Goal: Task Accomplishment & Management: Complete application form

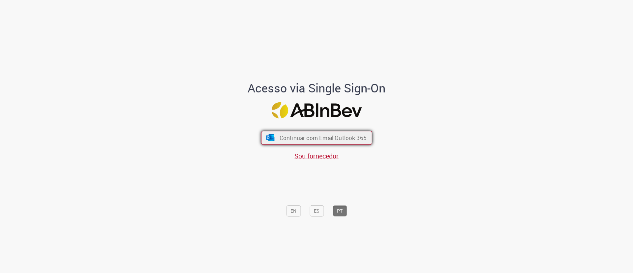
click at [309, 137] on span "Continuar com Email Outlook 365" at bounding box center [322, 138] width 87 height 8
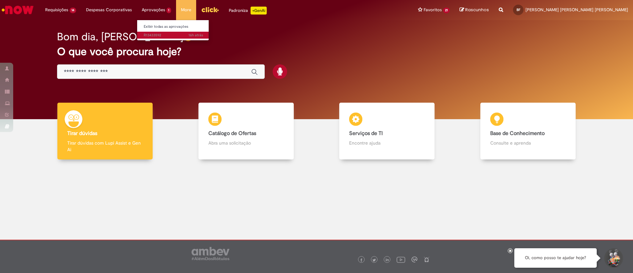
click at [154, 33] on span "16h atrás 16 horas atrás R13433592" at bounding box center [173, 35] width 59 height 5
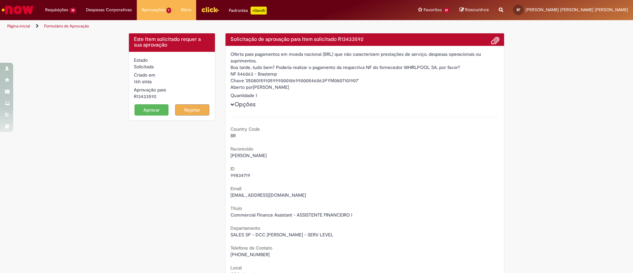
click at [143, 111] on button "Aprovar" at bounding box center [151, 109] width 34 height 11
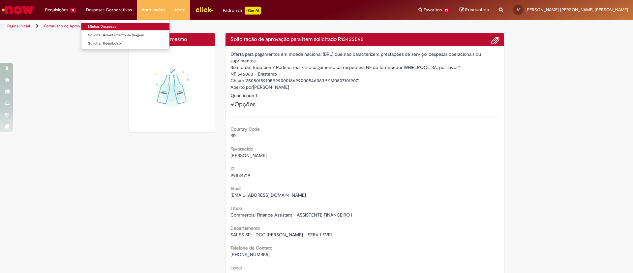
click at [105, 25] on link "Minhas Despesas" at bounding box center [125, 26] width 88 height 7
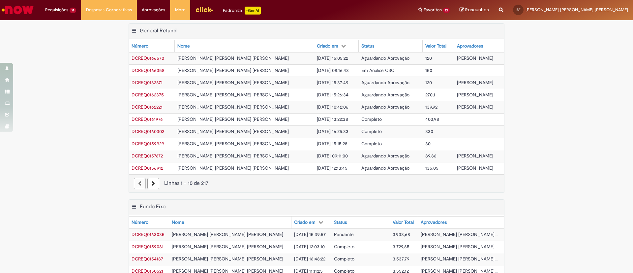
click at [334, 234] on span "Pendente" at bounding box center [344, 234] width 20 height 6
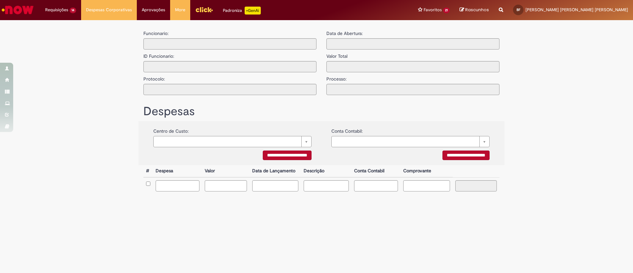
type input "**********"
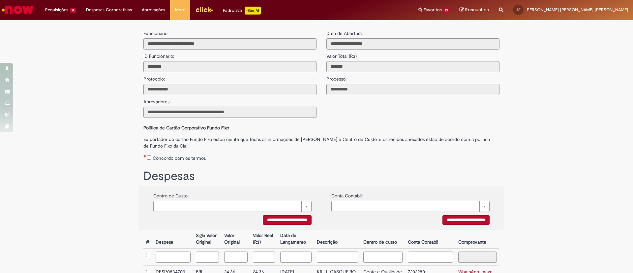
click at [177, 160] on label "Concordo com os termos" at bounding box center [179, 158] width 53 height 7
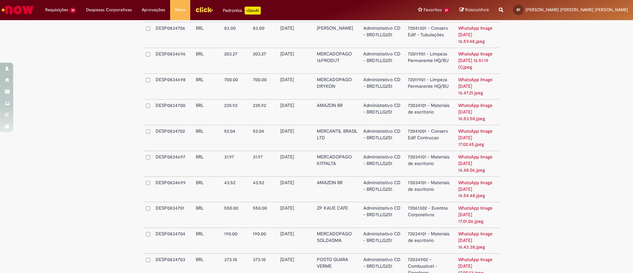
scroll to position [507, 0]
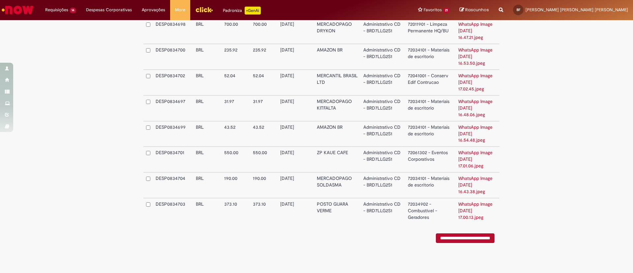
click at [440, 236] on input "**********" at bounding box center [465, 238] width 59 height 10
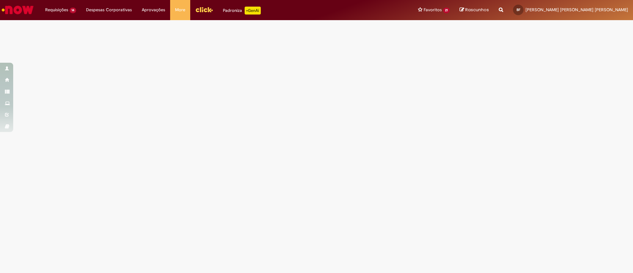
scroll to position [0, 0]
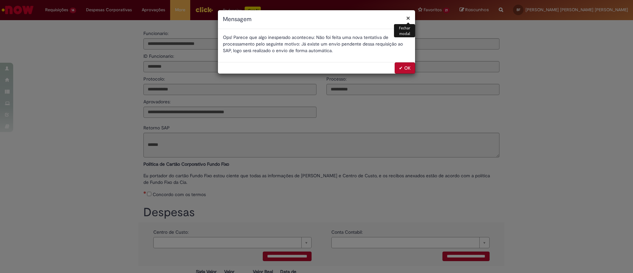
click at [401, 64] on button "✔ OK" at bounding box center [405, 67] width 20 height 11
